Goal: Task Accomplishment & Management: Complete application form

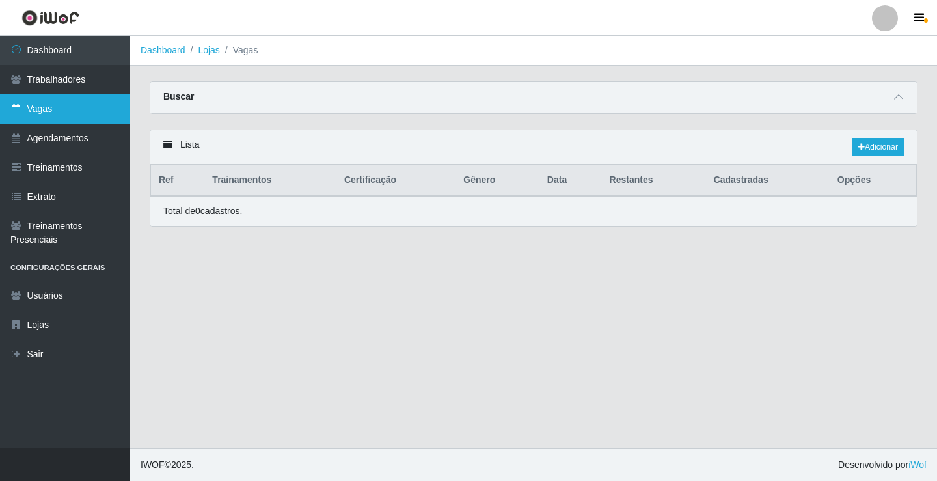
click at [84, 113] on link "Vagas" at bounding box center [65, 108] width 130 height 29
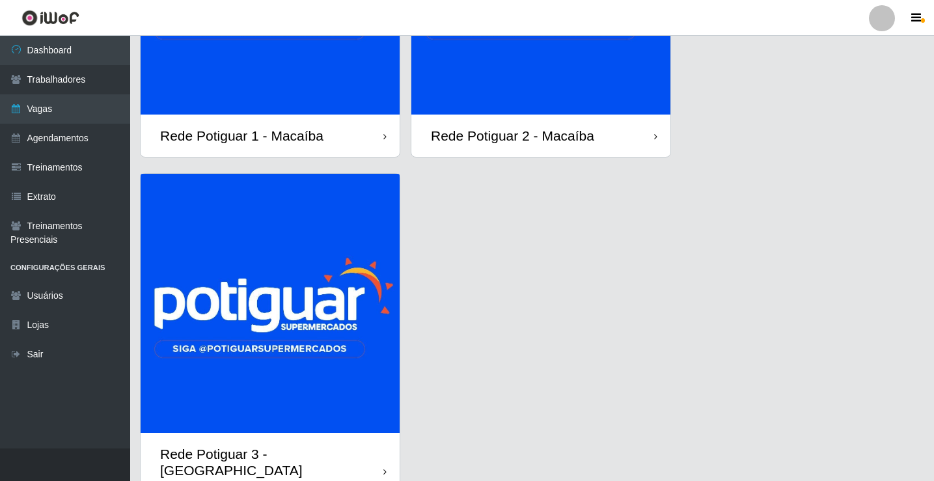
scroll to position [195, 0]
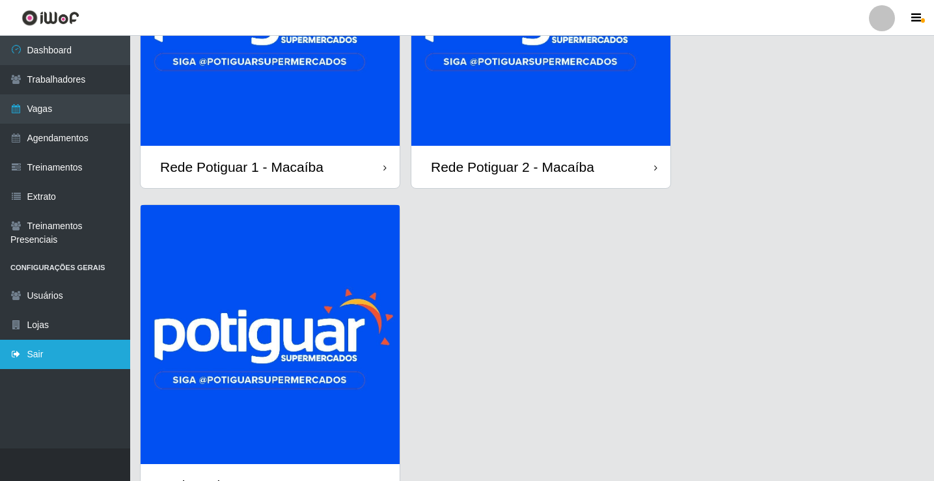
click at [55, 360] on link "Sair" at bounding box center [65, 354] width 130 height 29
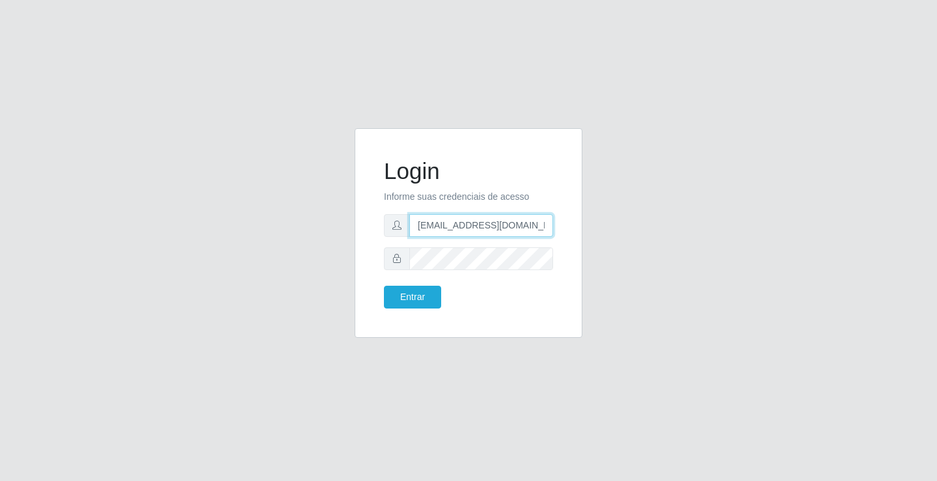
click at [437, 232] on input "rh.supermercadopotiguar@gmail.com" at bounding box center [481, 225] width 144 height 23
type input "departamentopessoal2@sbcvarejistas.com.br"
click at [425, 299] on button "Entrar" at bounding box center [412, 297] width 57 height 23
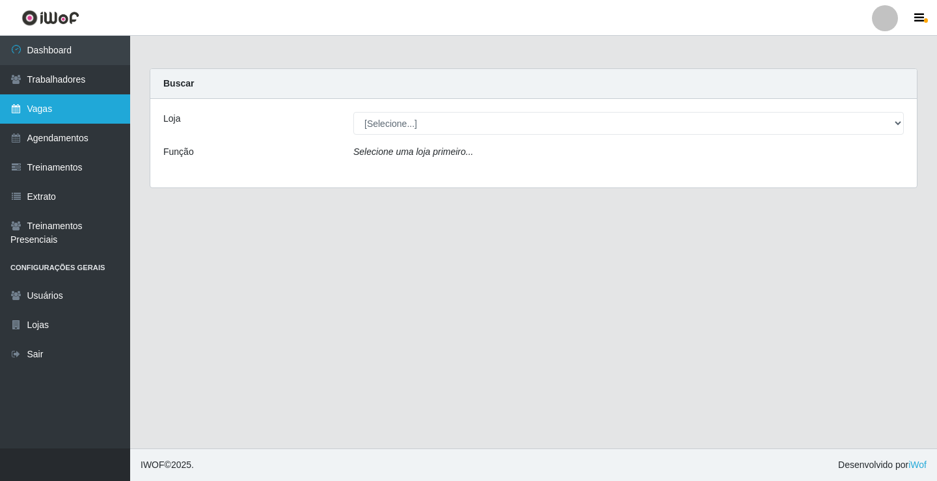
click at [70, 116] on link "Vagas" at bounding box center [65, 108] width 130 height 29
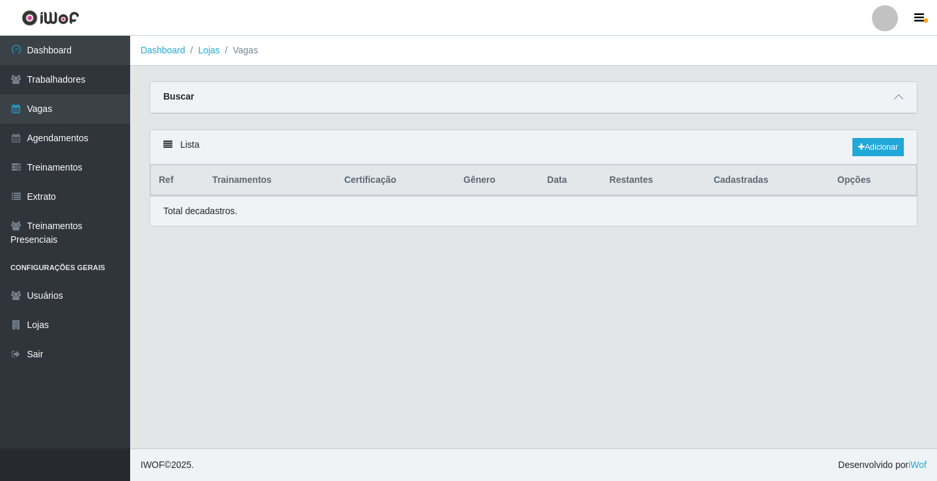
click at [79, 104] on link "Vagas" at bounding box center [65, 108] width 130 height 29
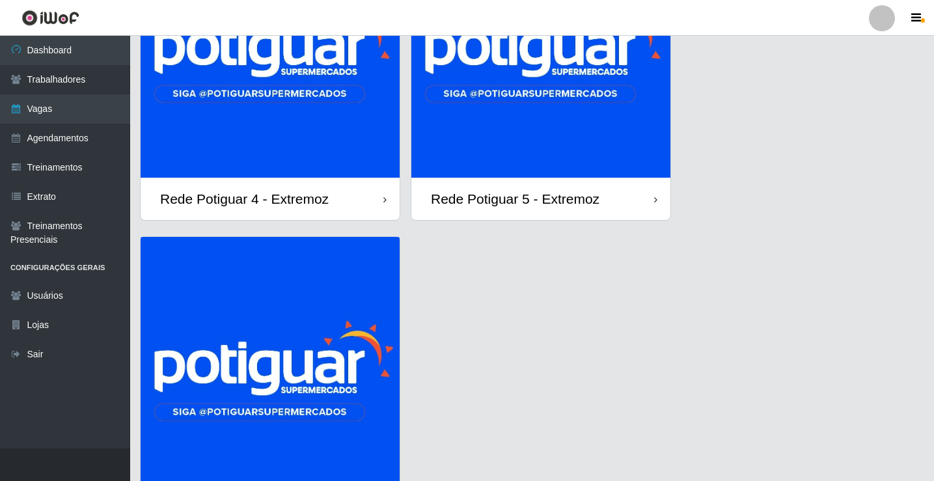
scroll to position [195, 0]
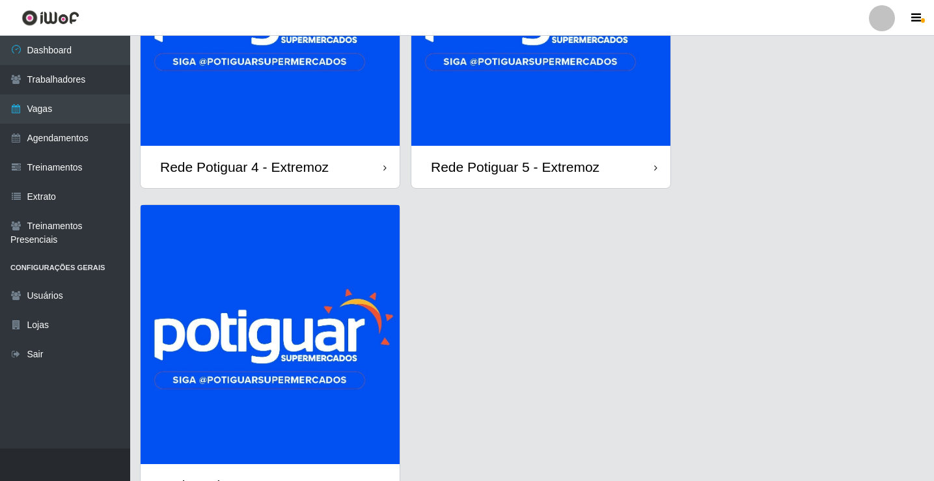
click at [476, 128] on img at bounding box center [540, 16] width 259 height 259
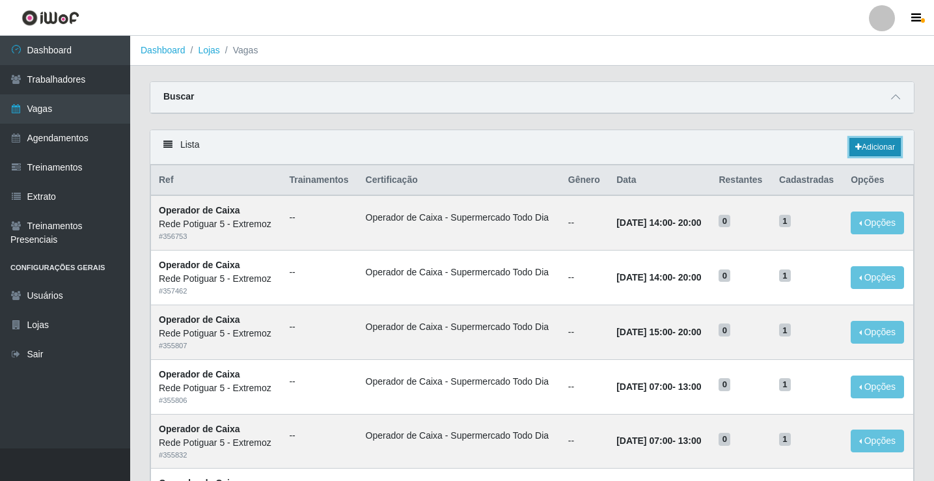
click at [856, 146] on icon at bounding box center [858, 147] width 7 height 8
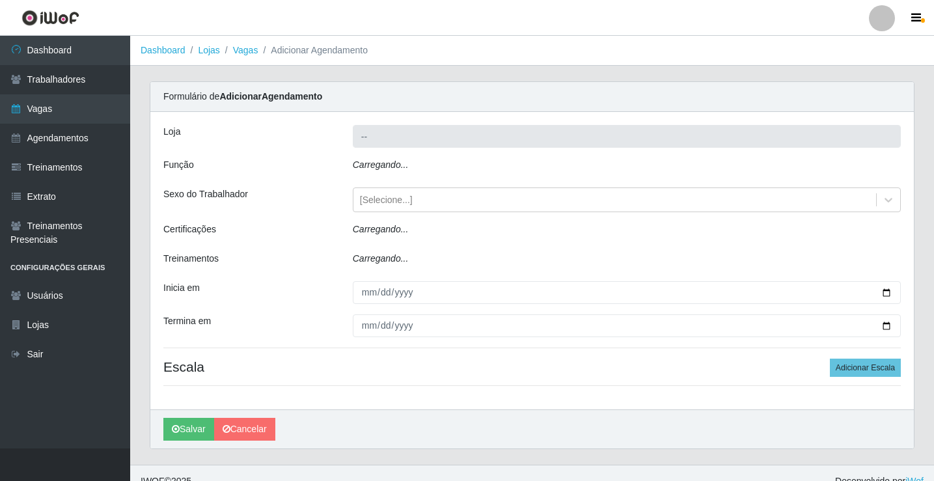
type input "Rede Potiguar 5 - Extremoz"
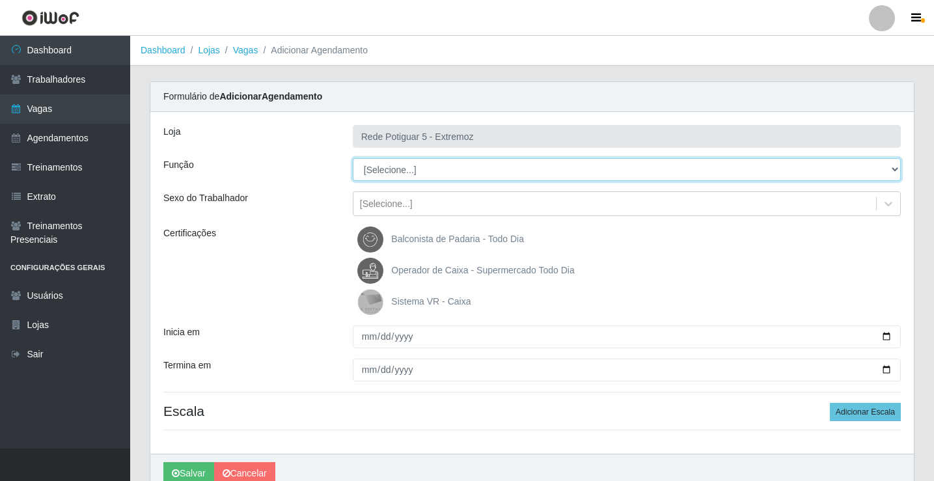
click at [402, 173] on select "[Selecione...] ASG Balconista Embalador Operador de Caixa Operador de Loja Repo…" at bounding box center [627, 169] width 548 height 23
select select "24"
click at [353, 158] on select "[Selecione...] ASG Balconista Embalador Operador de Caixa Operador de Loja Repo…" at bounding box center [627, 169] width 548 height 23
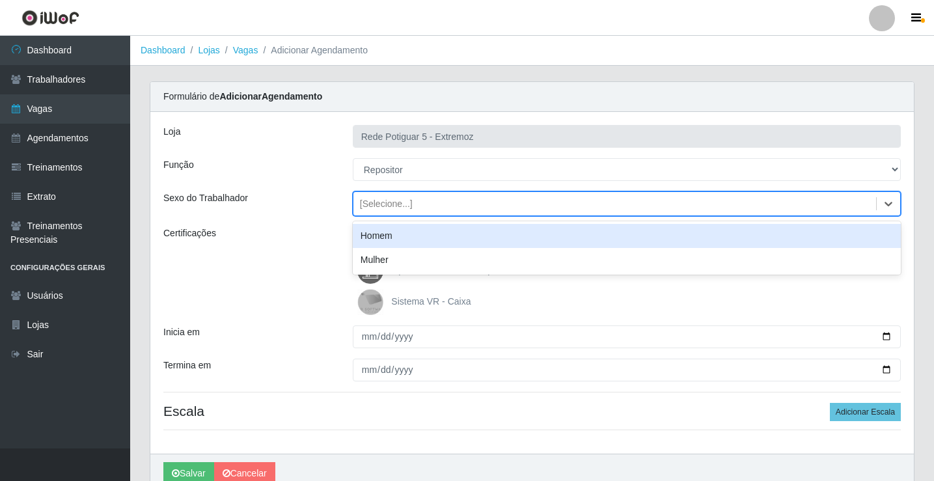
click at [412, 203] on div "[Selecione...]" at bounding box center [614, 203] width 522 height 21
click at [405, 231] on div "Homem" at bounding box center [627, 236] width 548 height 24
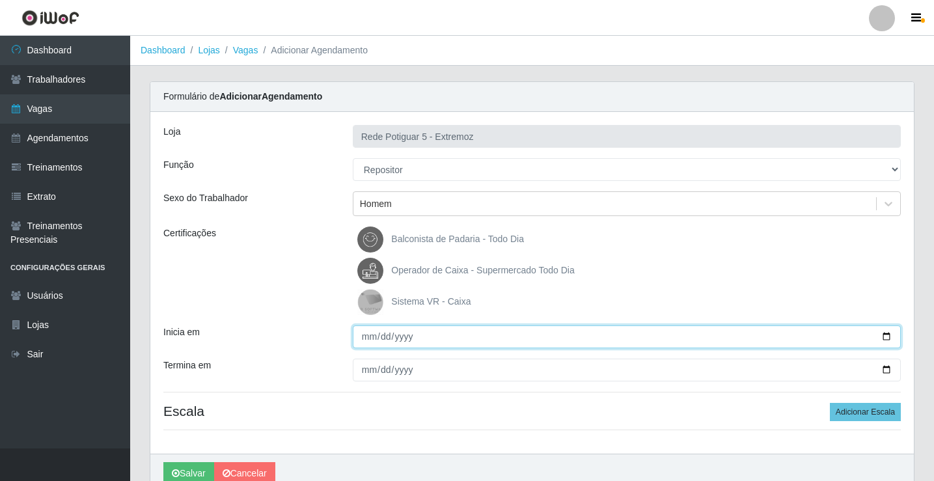
click at [366, 337] on input "Inicia em" at bounding box center [627, 336] width 548 height 23
type input "[DATE]"
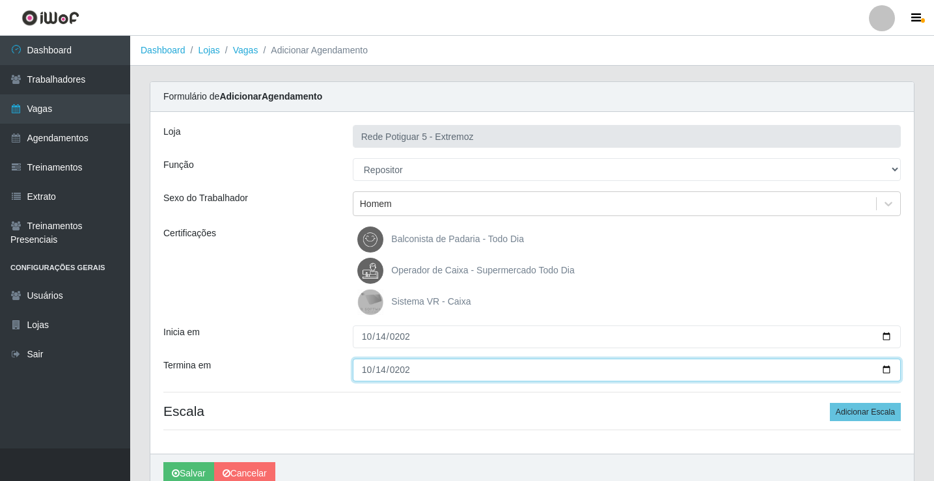
type input "[DATE]"
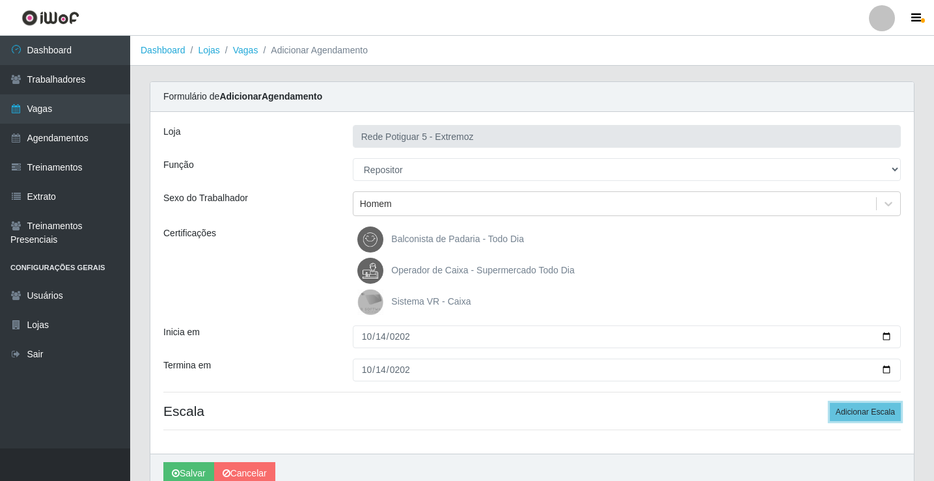
click at [829, 403] on button "Adicionar Escala" at bounding box center [864, 412] width 71 height 18
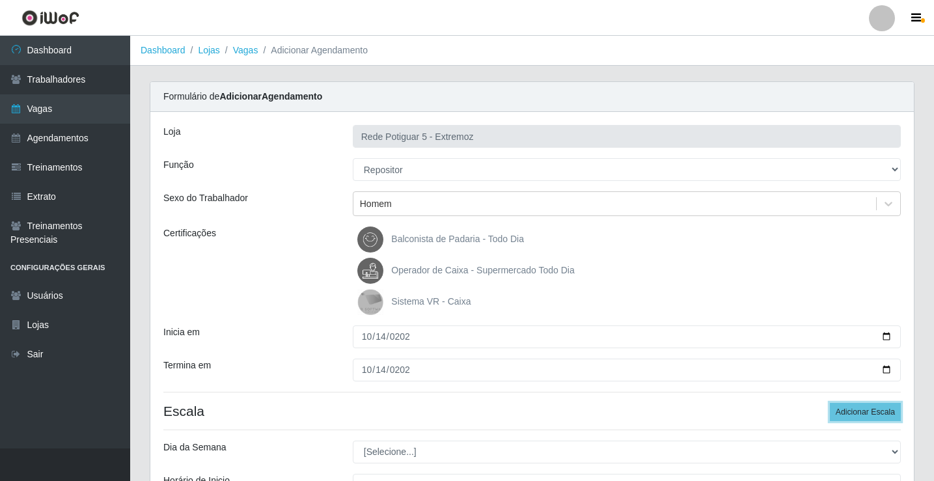
click at [829, 403] on button "Adicionar Escala" at bounding box center [864, 412] width 71 height 18
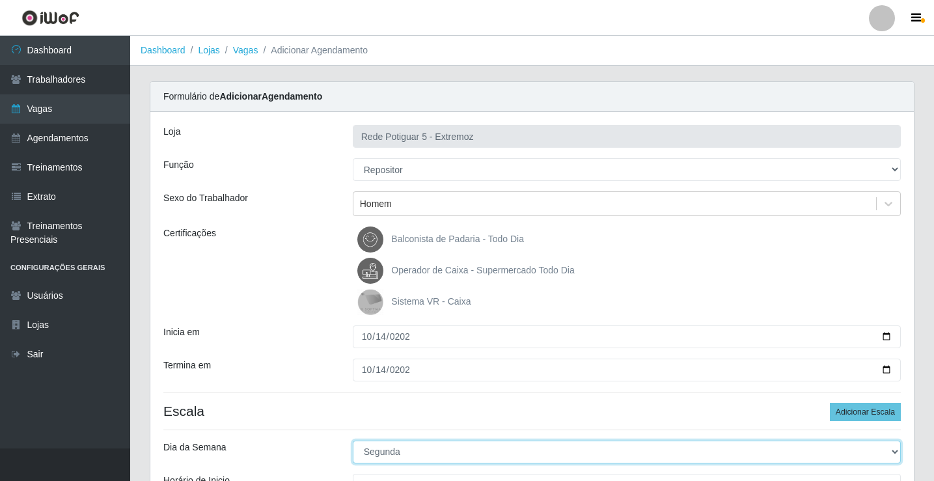
select select "2"
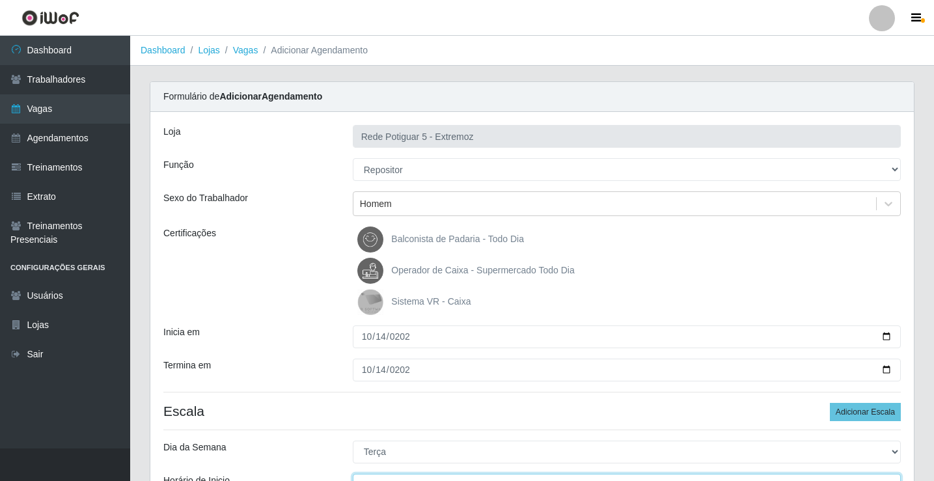
scroll to position [16, 0]
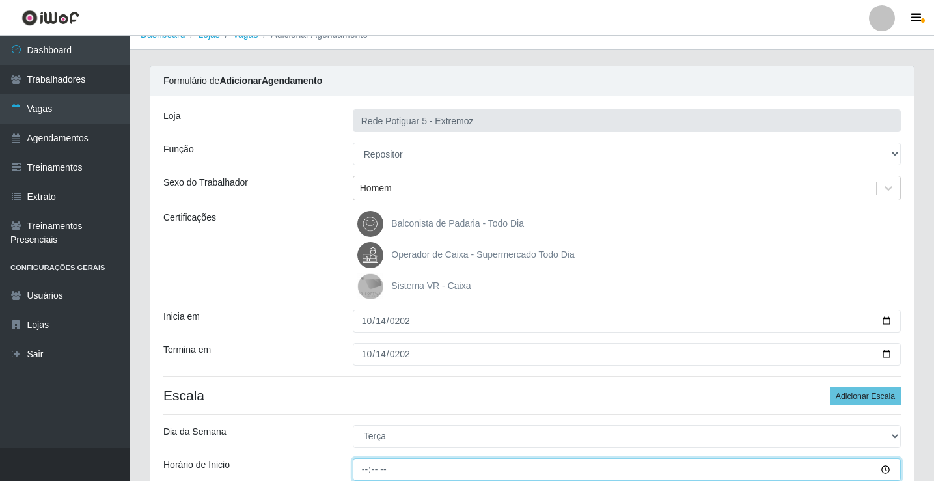
type input "06:00"
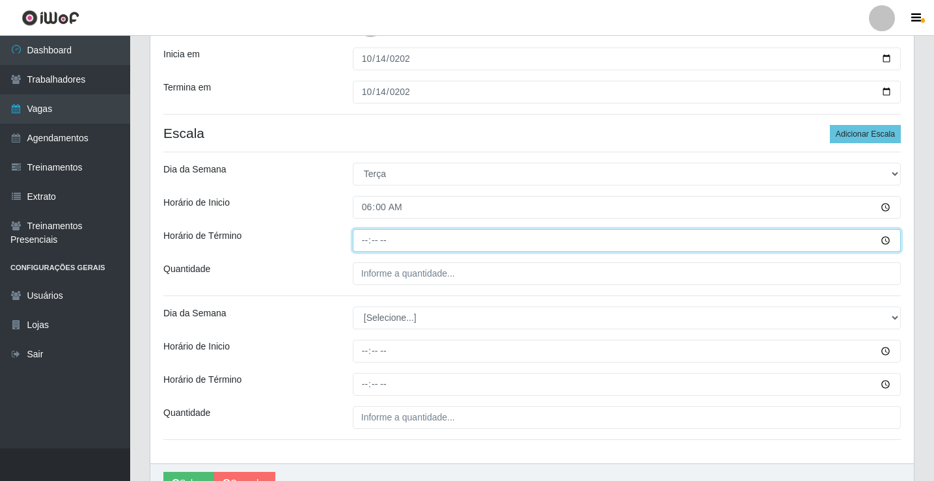
type input "12:00"
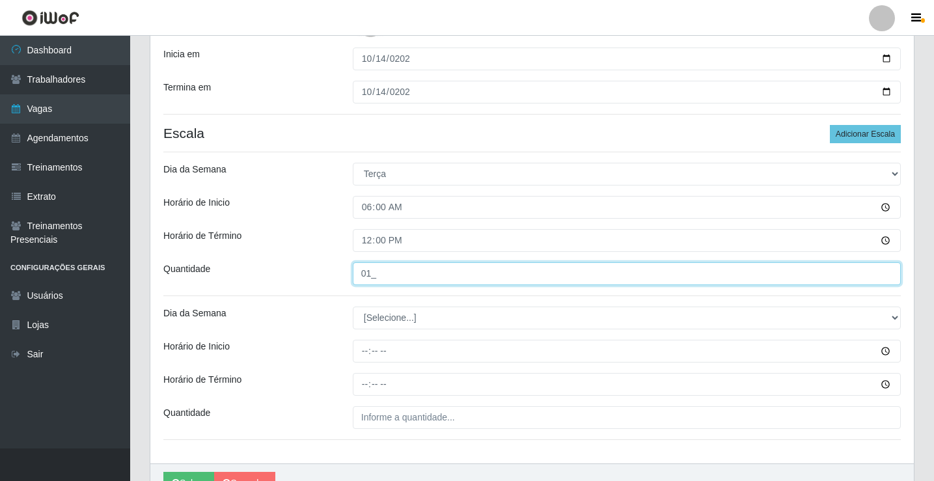
type input "01_"
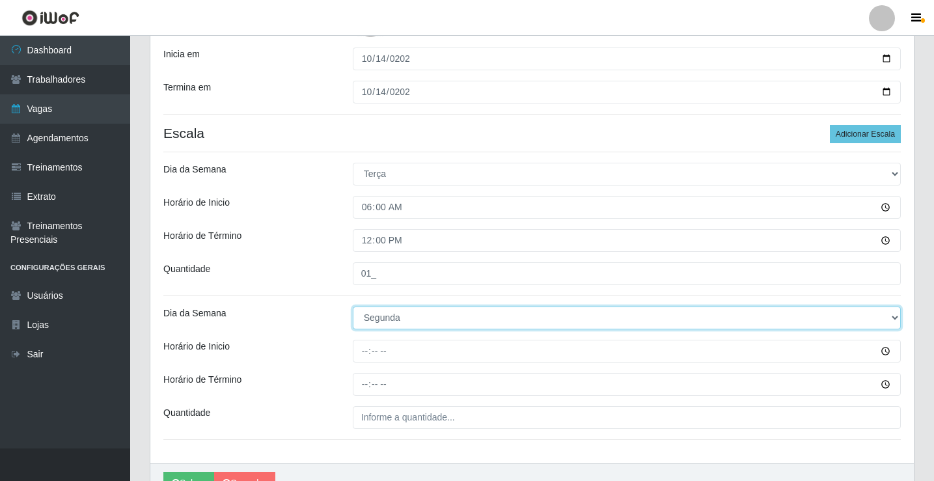
select select "2"
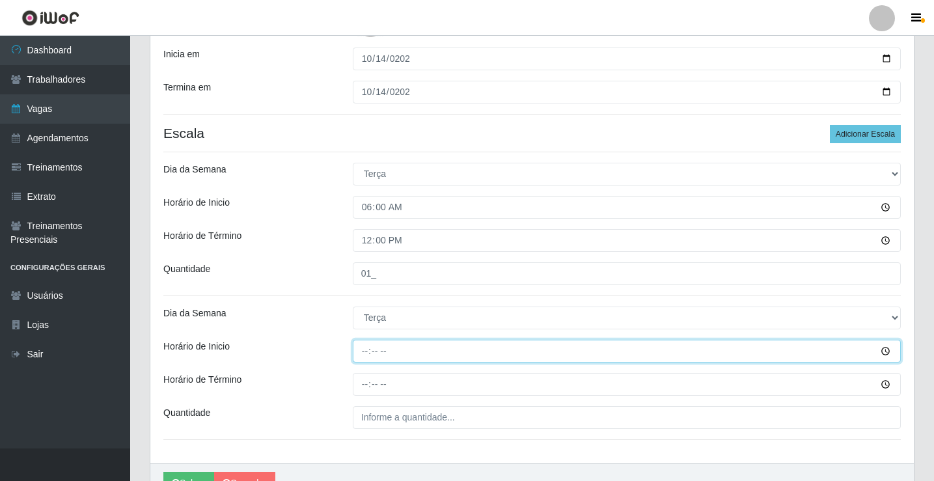
type input "15:00"
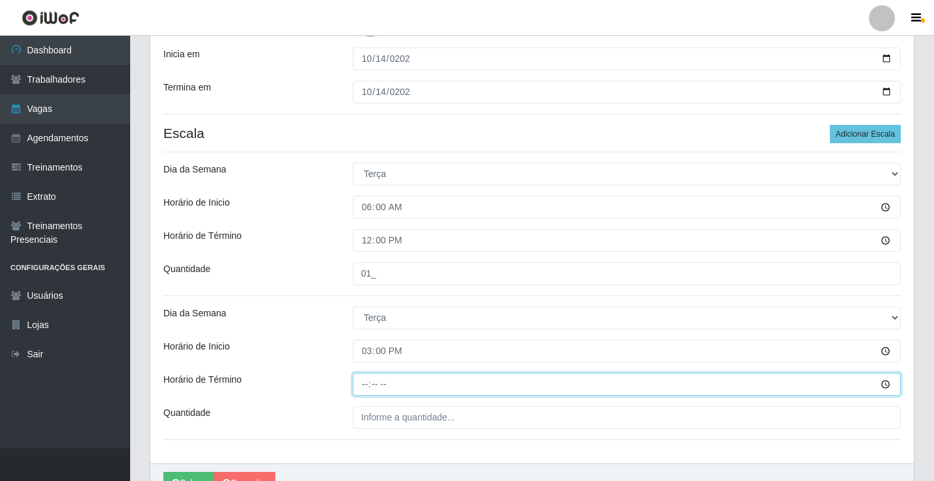
type input "20:00"
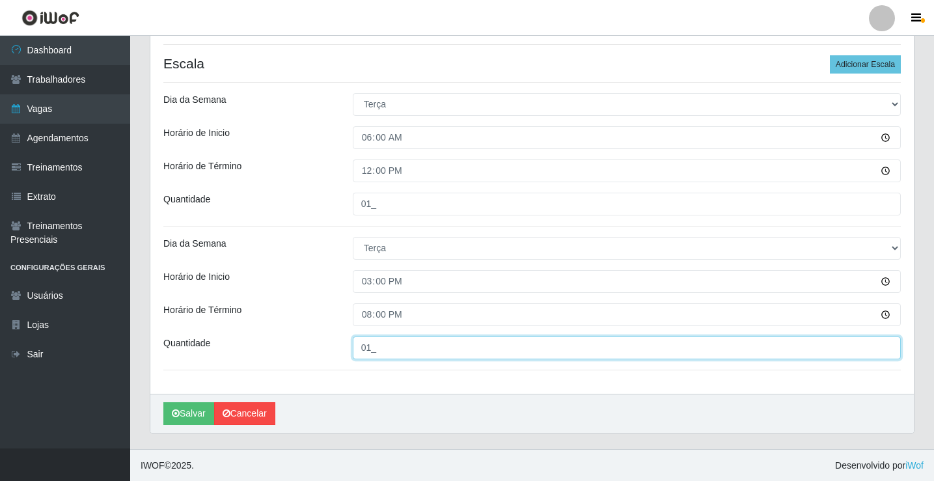
scroll to position [348, 0]
type input "01_"
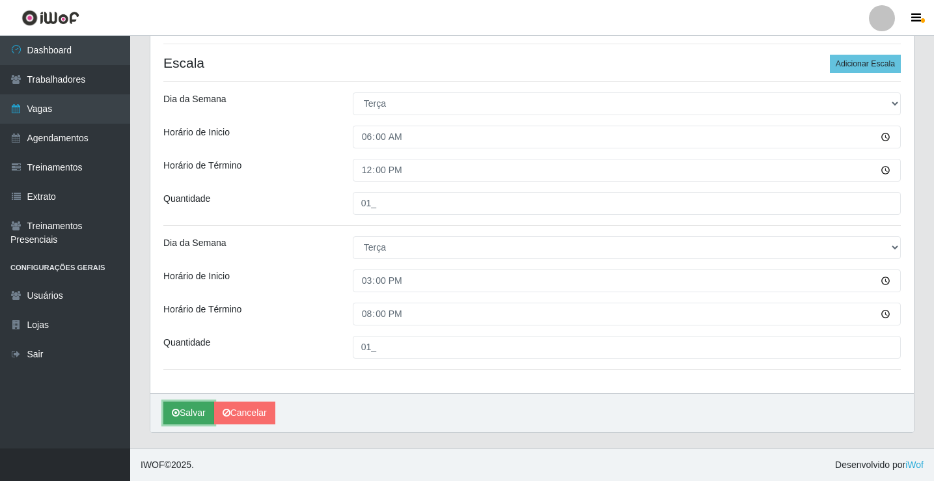
click at [177, 411] on icon "submit" at bounding box center [176, 412] width 8 height 9
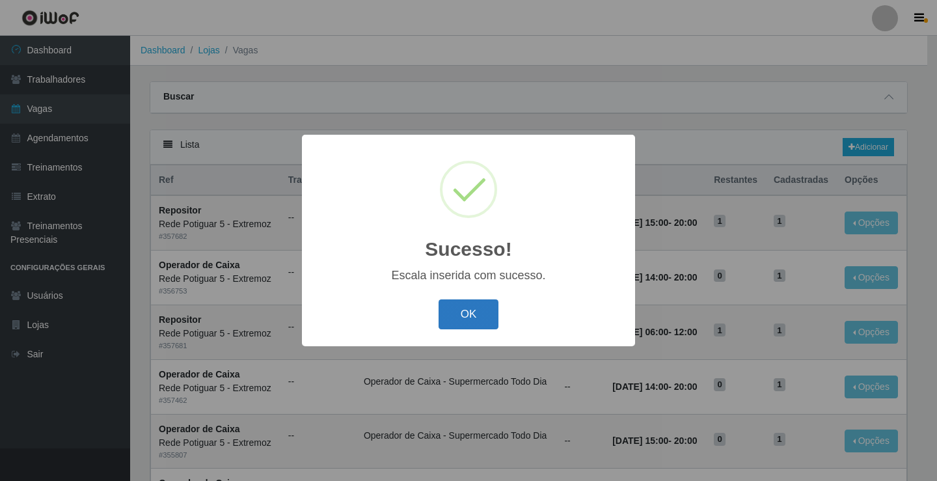
click at [483, 327] on button "OK" at bounding box center [468, 314] width 61 height 31
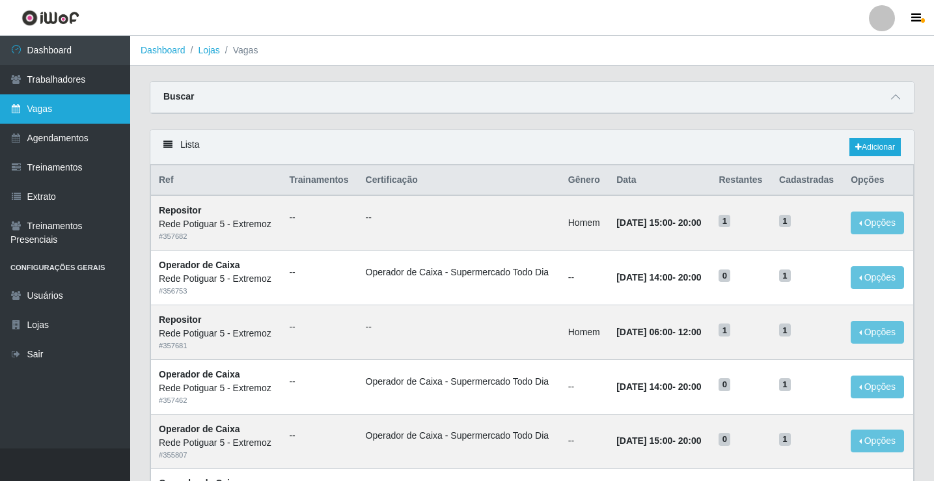
click at [81, 110] on link "Vagas" at bounding box center [65, 108] width 130 height 29
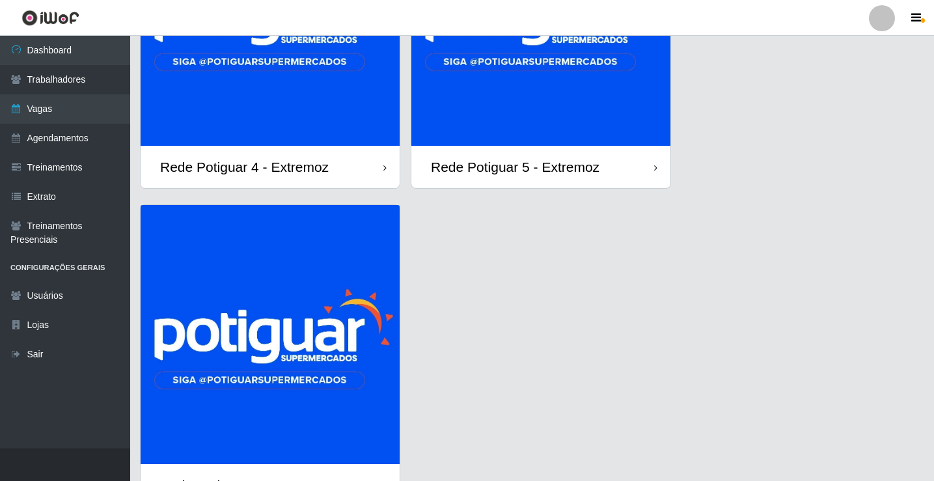
scroll to position [260, 0]
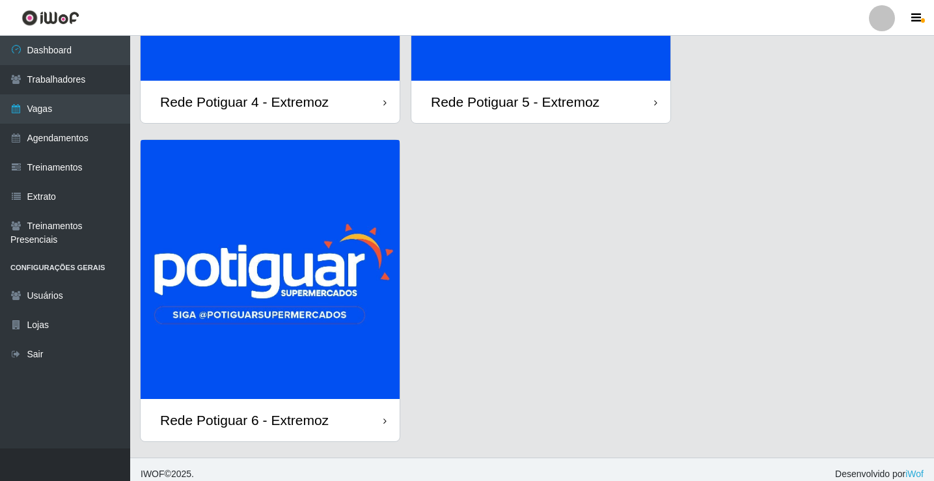
click at [304, 293] on img at bounding box center [270, 269] width 259 height 259
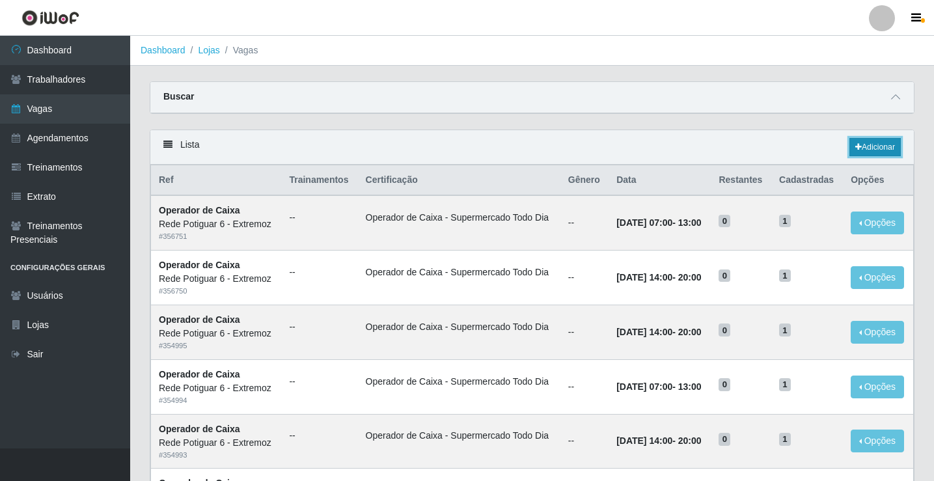
click at [878, 148] on link "Adicionar" at bounding box center [874, 147] width 51 height 18
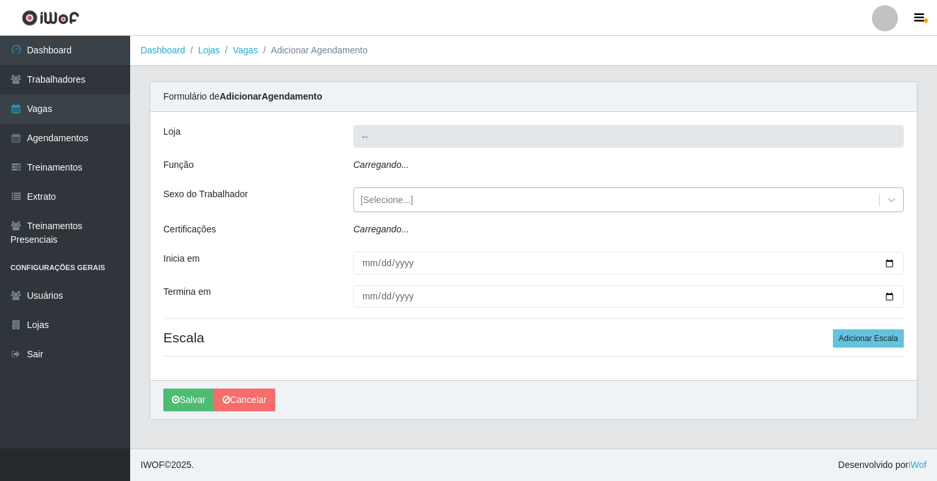
type input "Rede Potiguar 6 - Extremoz"
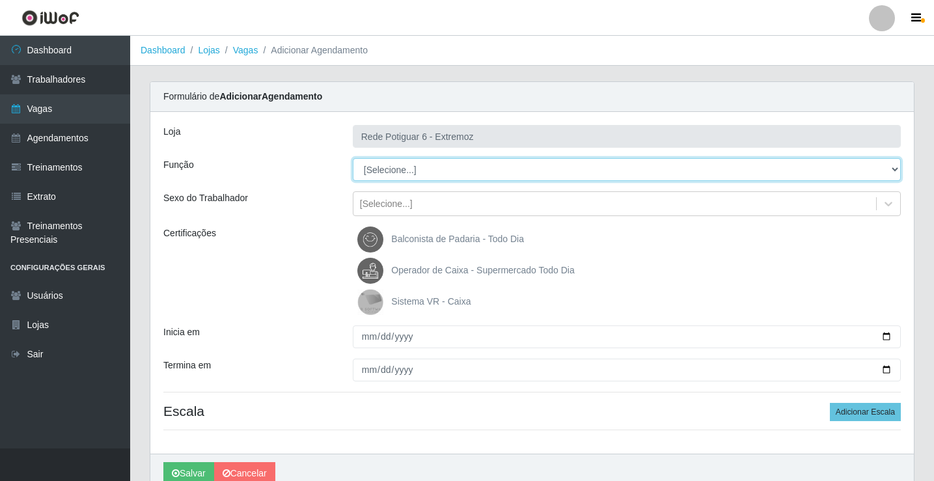
click at [428, 163] on select "[Selecione...] ASG Balconista Embalador Operador de Caixa Operador de Caixa + O…" at bounding box center [627, 169] width 548 height 23
select select "22"
click at [353, 158] on select "[Selecione...] ASG Balconista Embalador Operador de Caixa Operador de Caixa + O…" at bounding box center [627, 169] width 548 height 23
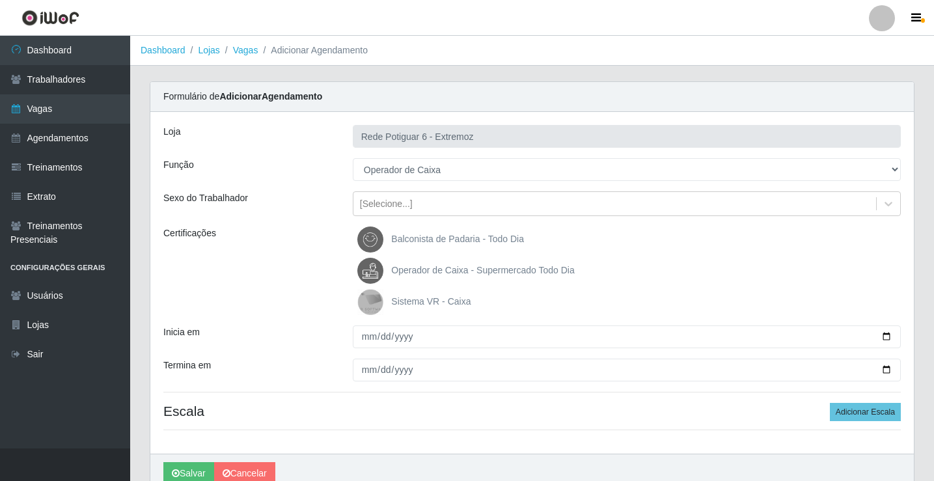
click at [423, 270] on span "Operador de Caixa - Supermercado Todo Dia" at bounding box center [482, 270] width 183 height 10
click at [0, 0] on input "Operador de Caixa - Supermercado Todo Dia" at bounding box center [0, 0] width 0 height 0
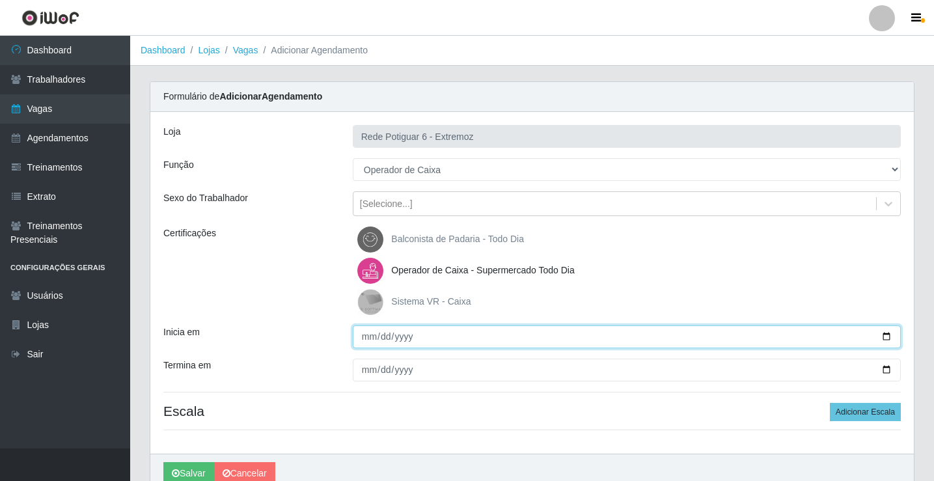
click at [363, 339] on input "Inicia em" at bounding box center [627, 336] width 548 height 23
type input "[DATE]"
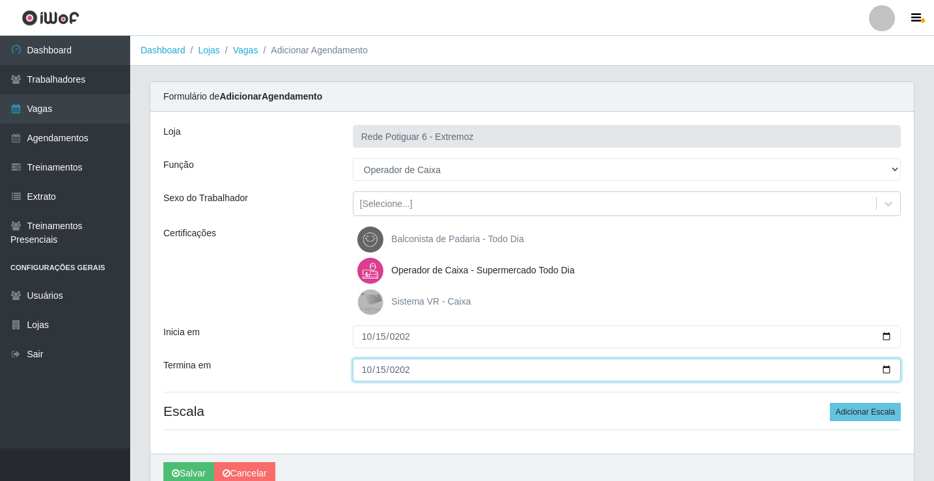
type input "[DATE]"
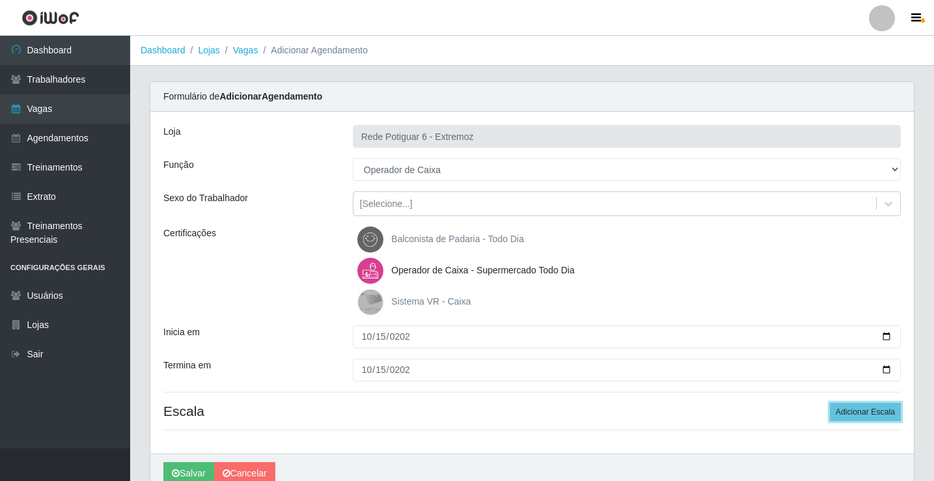
click at [829, 403] on button "Adicionar Escala" at bounding box center [864, 412] width 71 height 18
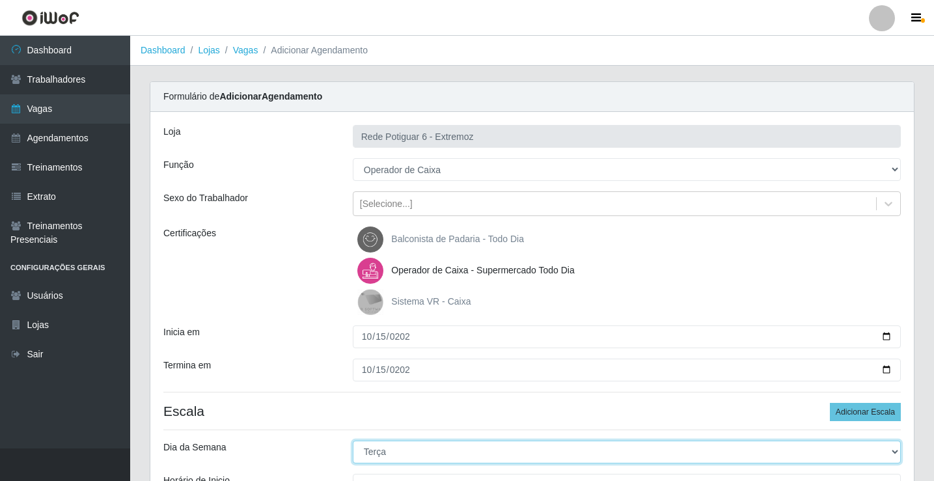
select select "3"
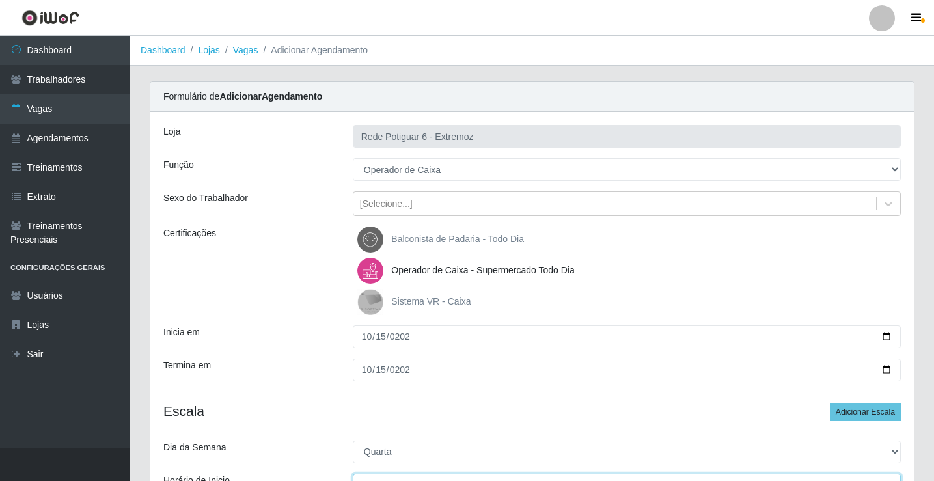
scroll to position [16, 0]
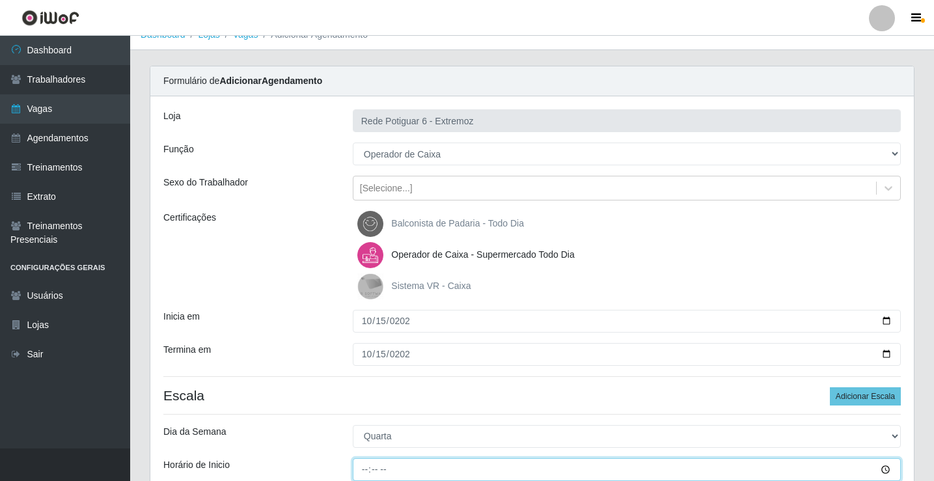
type input "07:00"
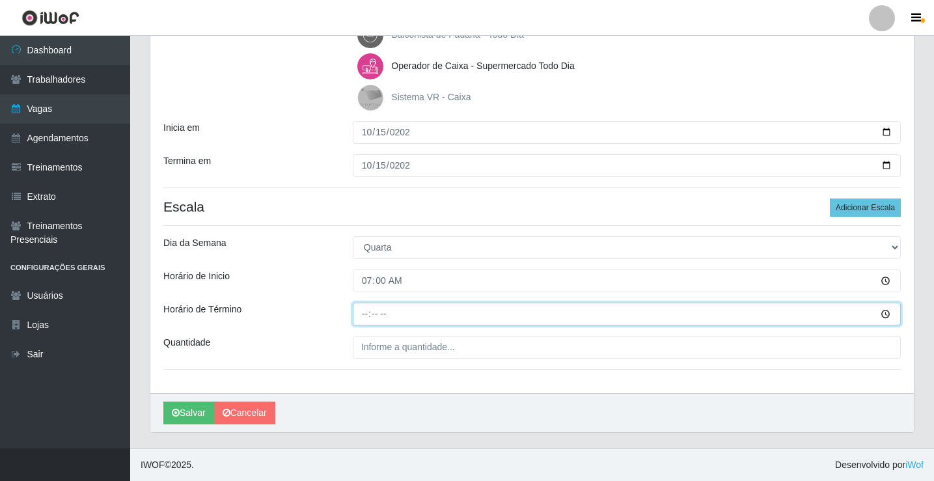
type input "13:00"
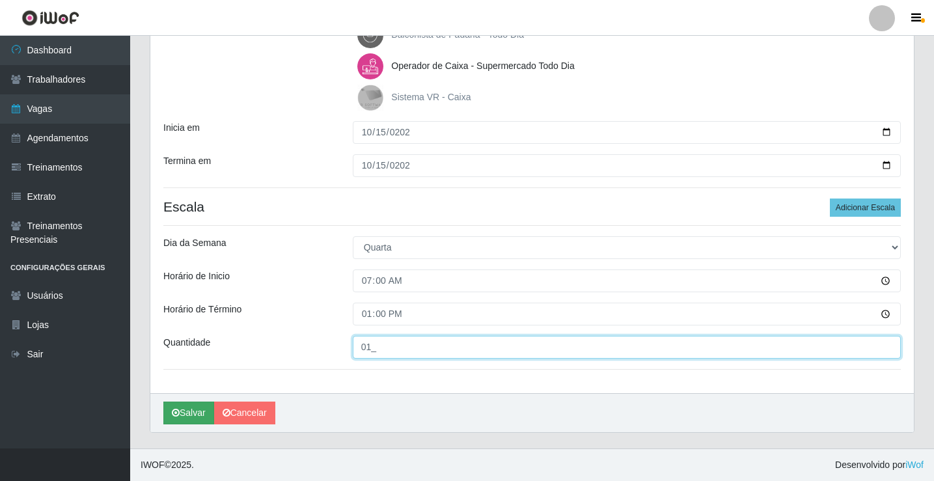
type input "01_"
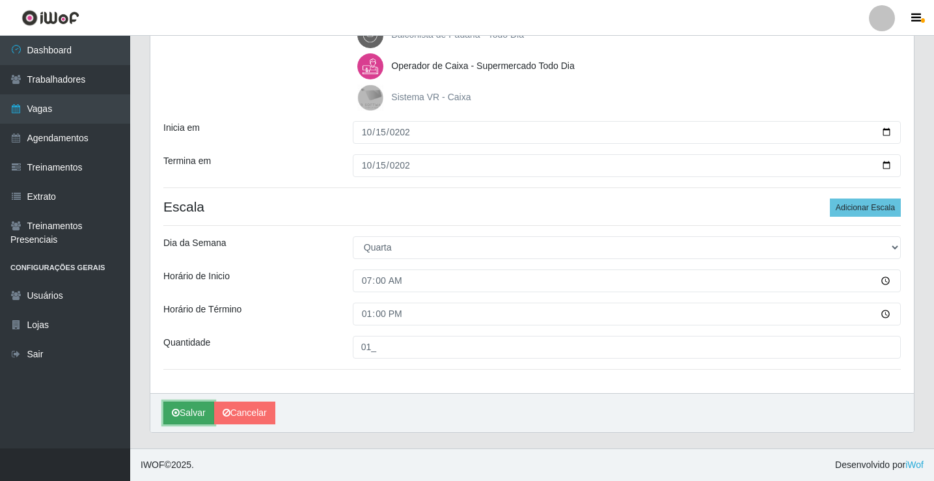
click at [204, 412] on button "Salvar" at bounding box center [188, 412] width 51 height 23
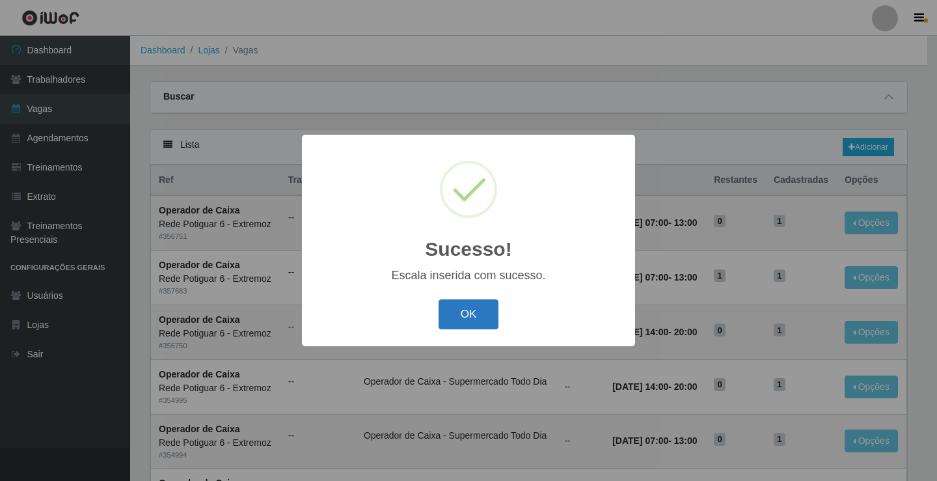
click at [473, 314] on button "OK" at bounding box center [468, 314] width 61 height 31
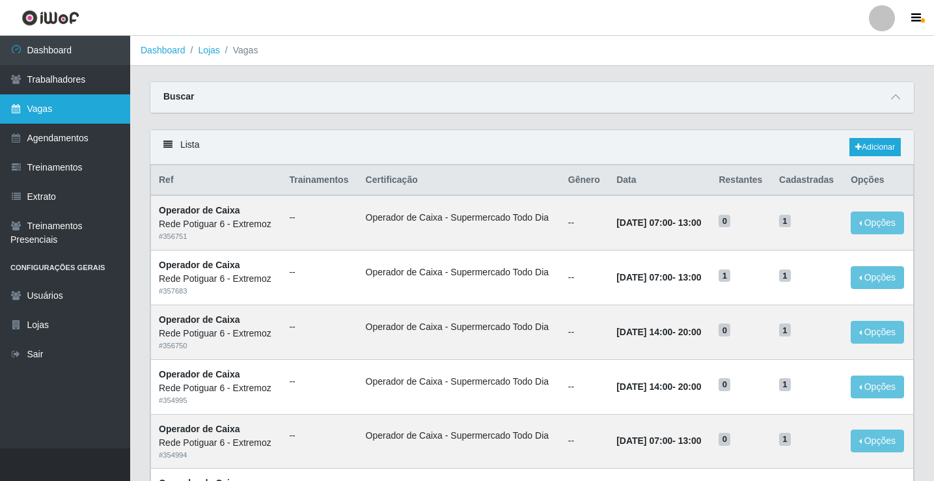
click at [77, 107] on link "Vagas" at bounding box center [65, 108] width 130 height 29
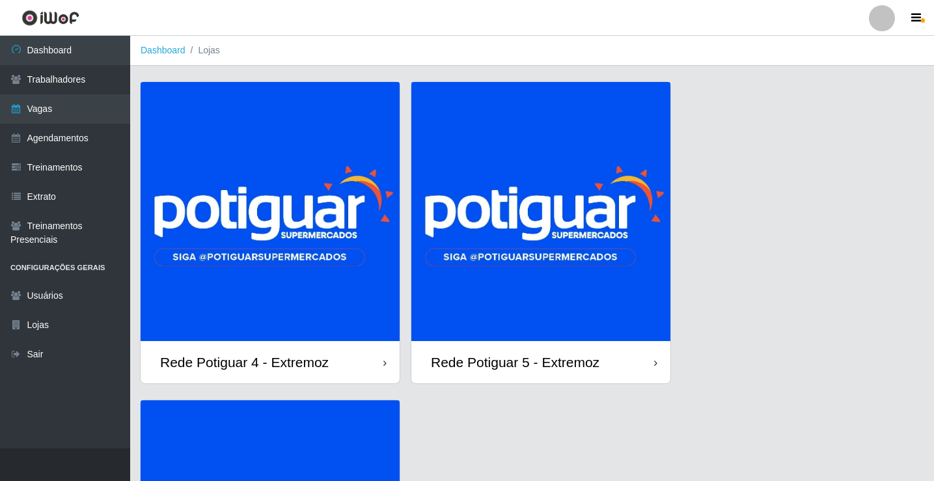
click at [628, 275] on img at bounding box center [540, 211] width 259 height 259
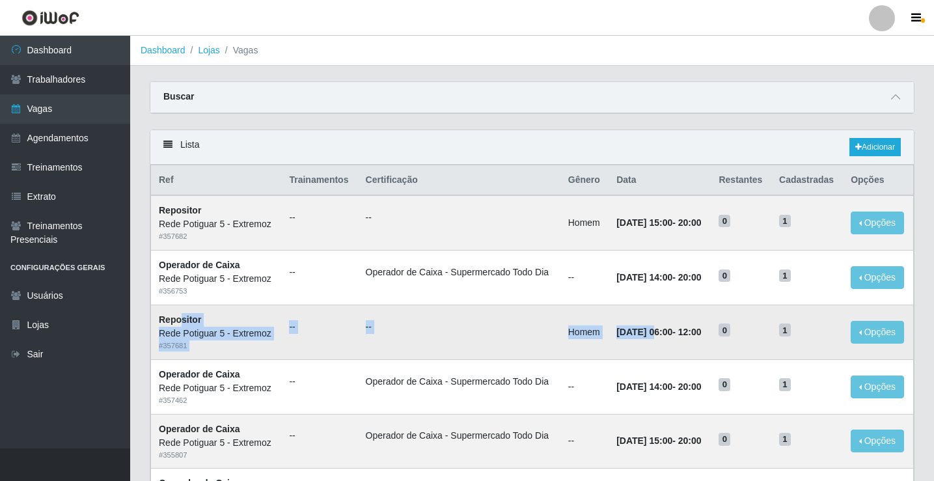
drag, startPoint x: 181, startPoint y: 325, endPoint x: 640, endPoint y: 331, distance: 458.7
click at [640, 331] on tr "Repositor Rede Potiguar 5 - Extremoz # 357681 -- -- Homem [DATE] 06:00 - 12:00 …" at bounding box center [532, 331] width 762 height 55
